Goal: Register for event/course

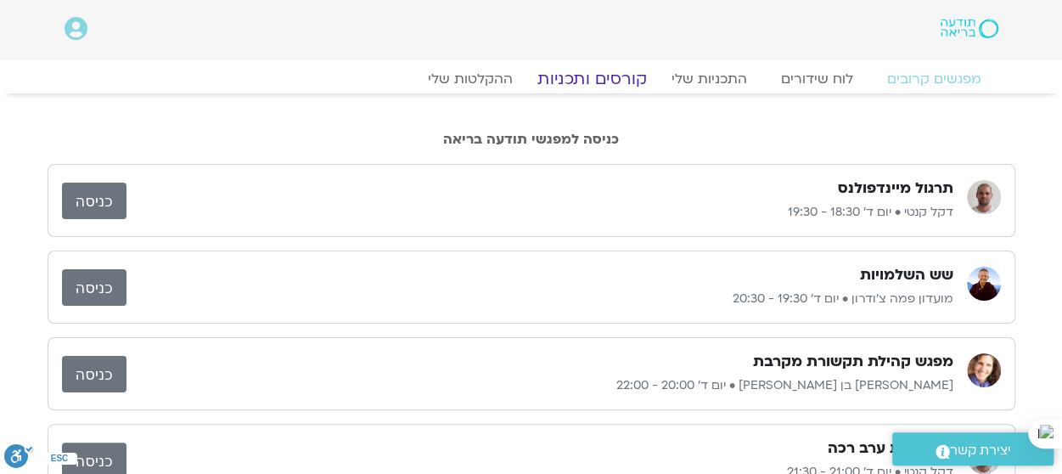
click at [615, 76] on link "קורסים ותכניות" at bounding box center [591, 79] width 149 height 20
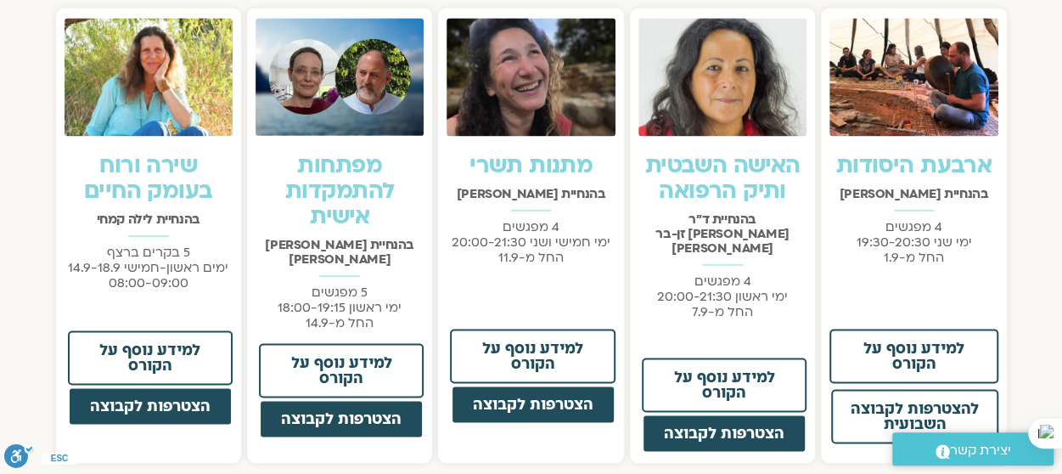
scroll to position [1273, 0]
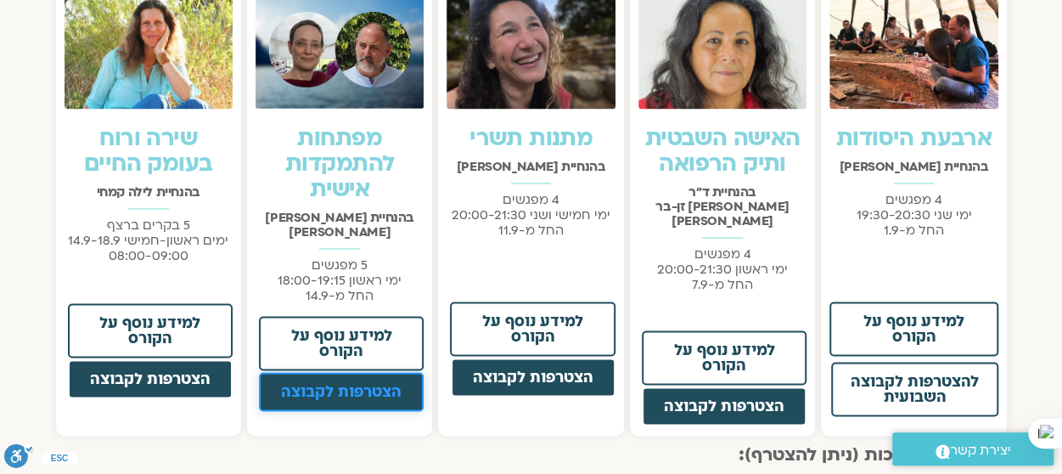
click at [373, 372] on link "הצטרפות לקבוצה" at bounding box center [341, 391] width 165 height 39
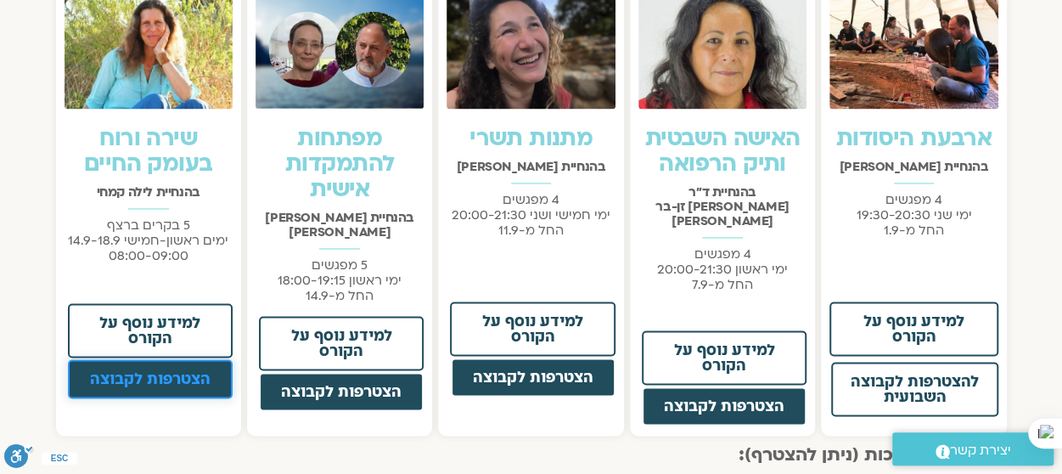
click at [177, 369] on link "הצטרפות לקבוצה" at bounding box center [150, 378] width 165 height 39
